Goal: Task Accomplishment & Management: Use online tool/utility

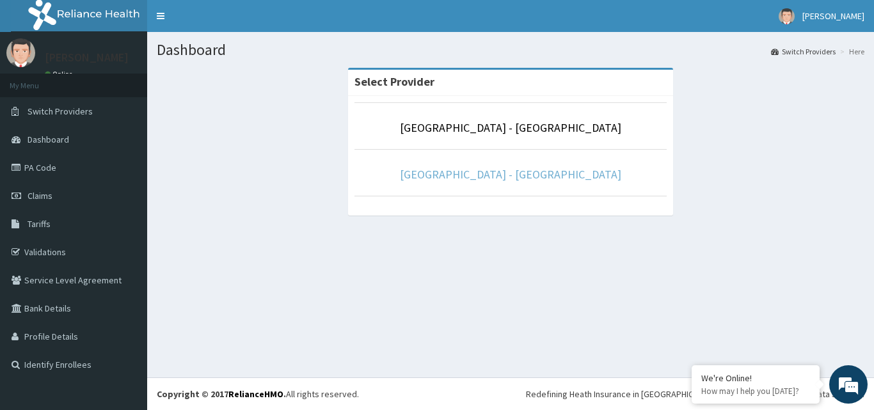
click at [530, 168] on link "[GEOGRAPHIC_DATA] - [GEOGRAPHIC_DATA]" at bounding box center [510, 174] width 221 height 15
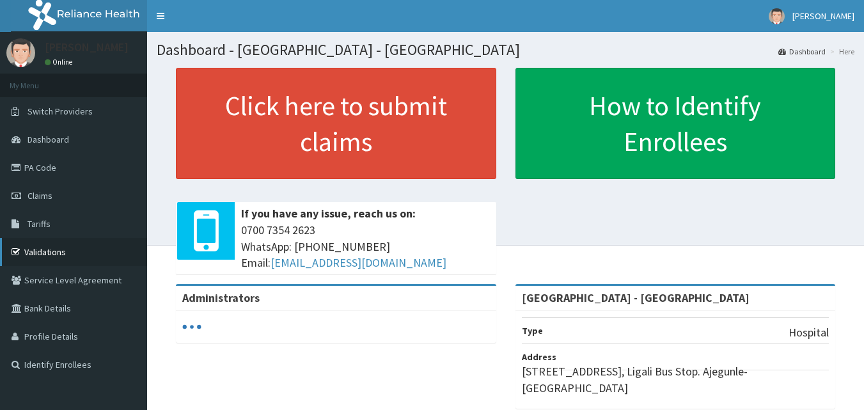
click at [30, 251] on link "Validations" at bounding box center [73, 252] width 147 height 28
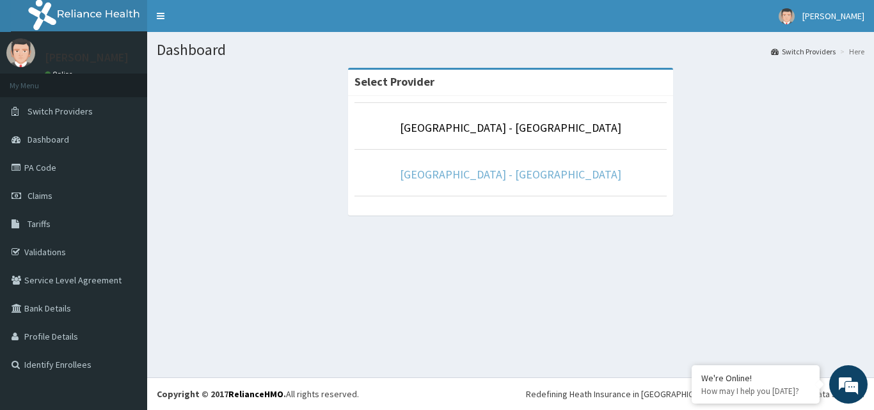
click at [506, 172] on link "[GEOGRAPHIC_DATA] - [GEOGRAPHIC_DATA]" at bounding box center [510, 174] width 221 height 15
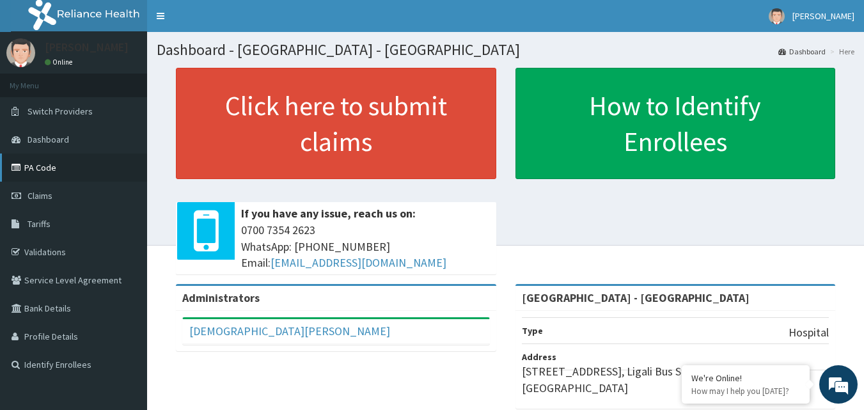
click at [40, 161] on link "PA Code" at bounding box center [73, 167] width 147 height 28
